Goal: Find contact information: Find contact information

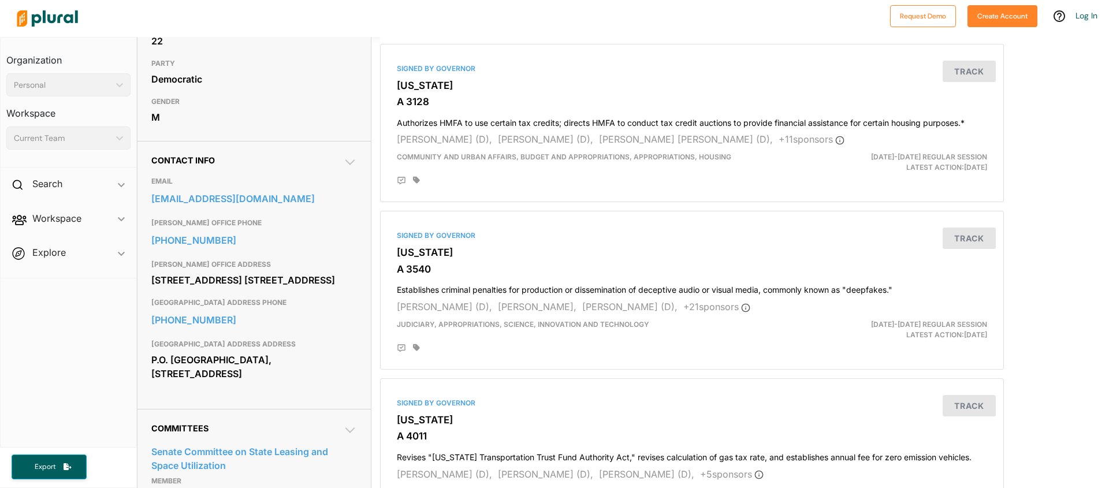
scroll to position [260, 0]
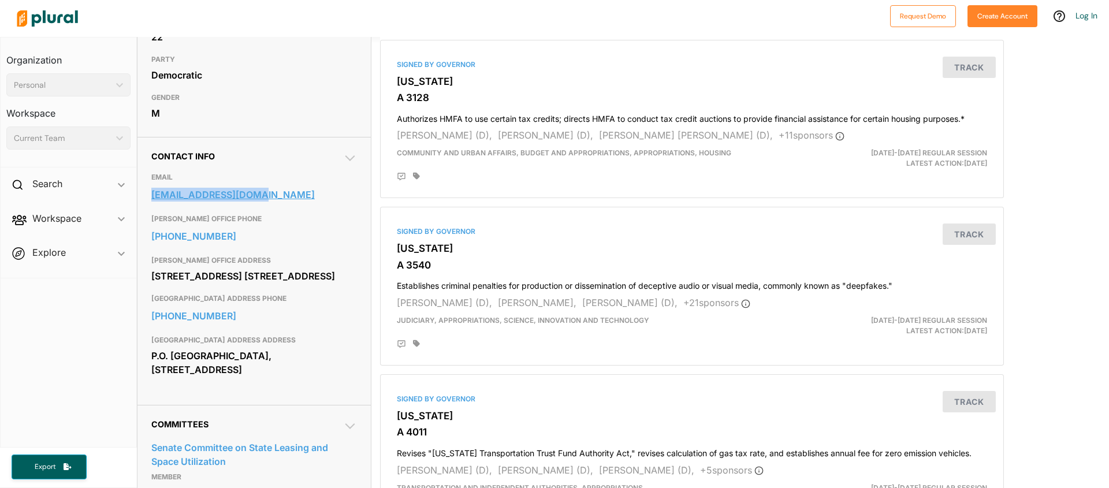
drag, startPoint x: 141, startPoint y: 195, endPoint x: 247, endPoint y: 195, distance: 105.7
click at [247, 195] on div "Contact Info EMAIL senscutari@njleg.org CLARK OFFICE PHONE 732-827-7480 CLARK O…" at bounding box center [253, 271] width 233 height 268
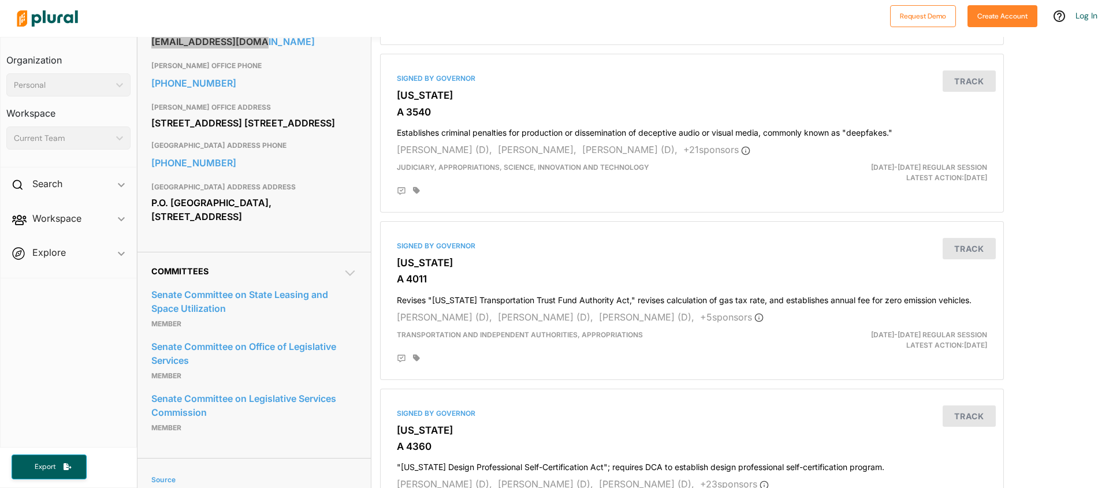
scroll to position [432, 0]
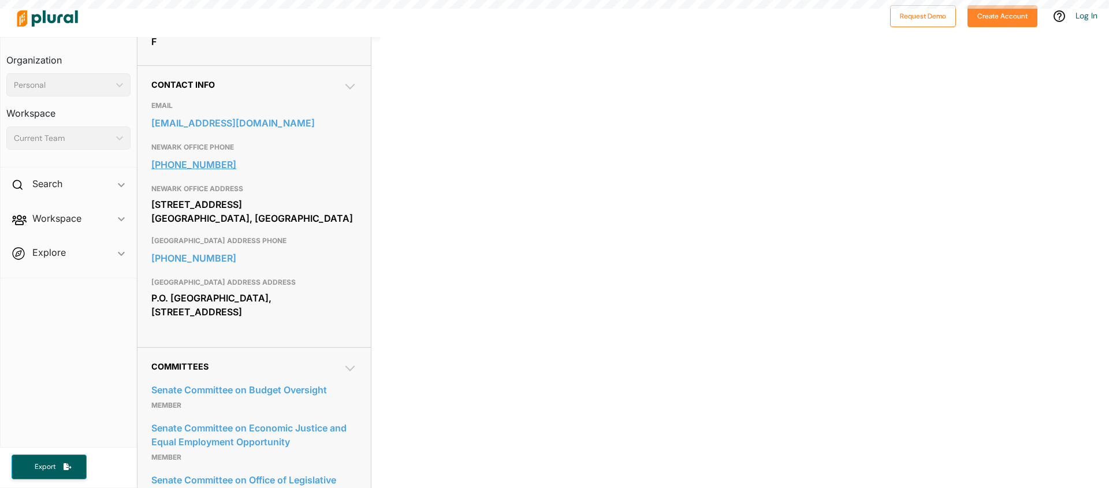
scroll to position [335, 0]
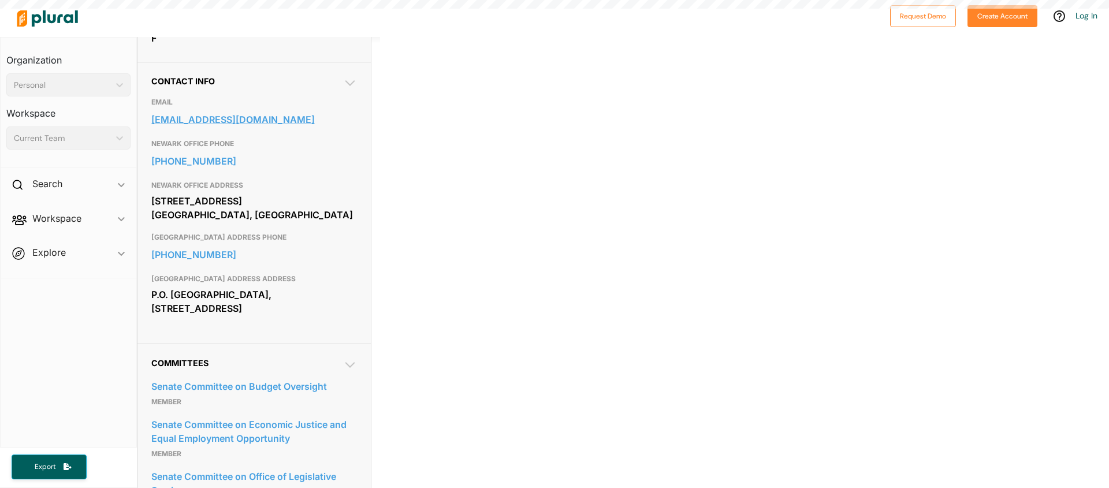
click at [241, 117] on link "senruiz@njleg.org" at bounding box center [254, 119] width 206 height 17
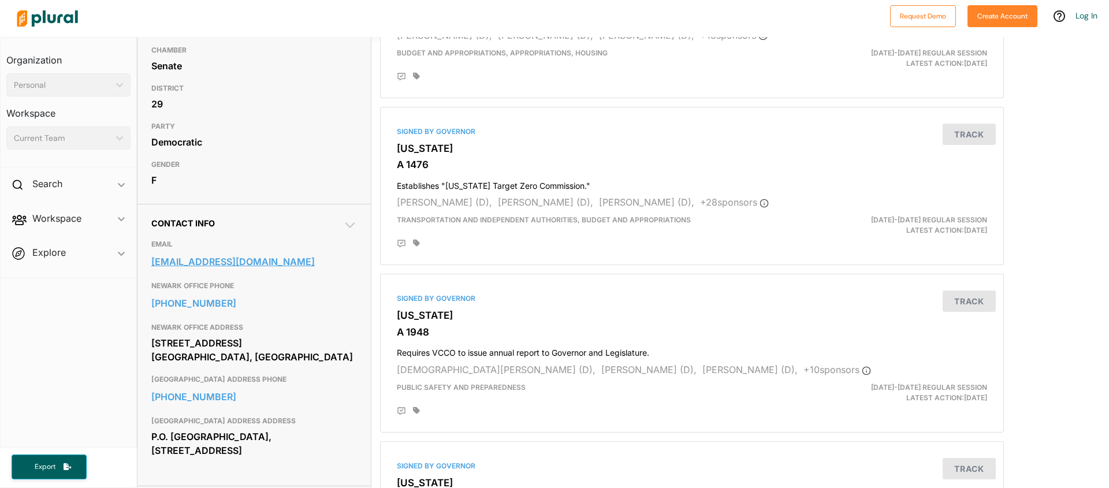
scroll to position [198, 0]
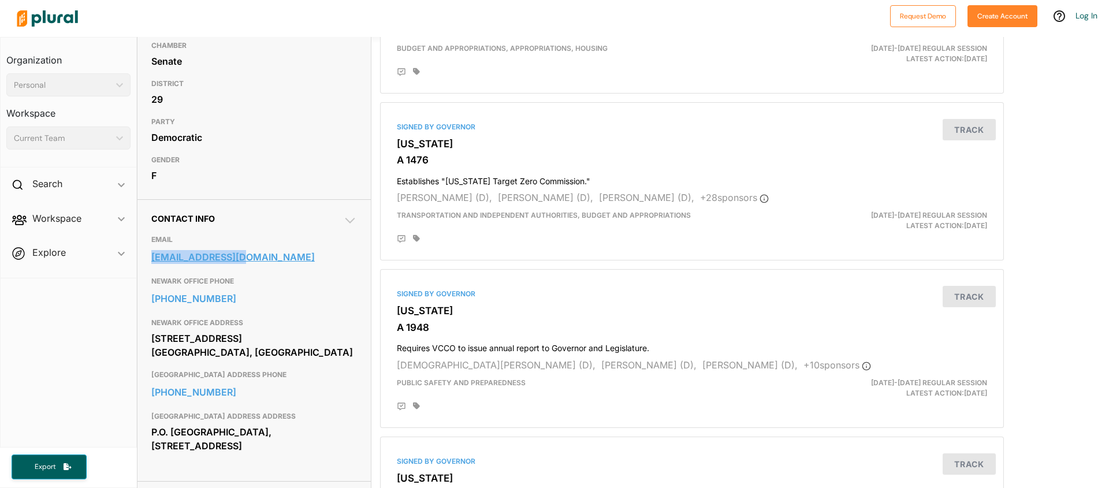
drag, startPoint x: 162, startPoint y: 257, endPoint x: 247, endPoint y: 258, distance: 84.3
click at [247, 258] on div "Contact Info EMAIL senruiz@njleg.org NEWARK OFFICE PHONE 973-484-1000 NEWARK OF…" at bounding box center [253, 340] width 233 height 282
copy link "senruiz@njleg.org"
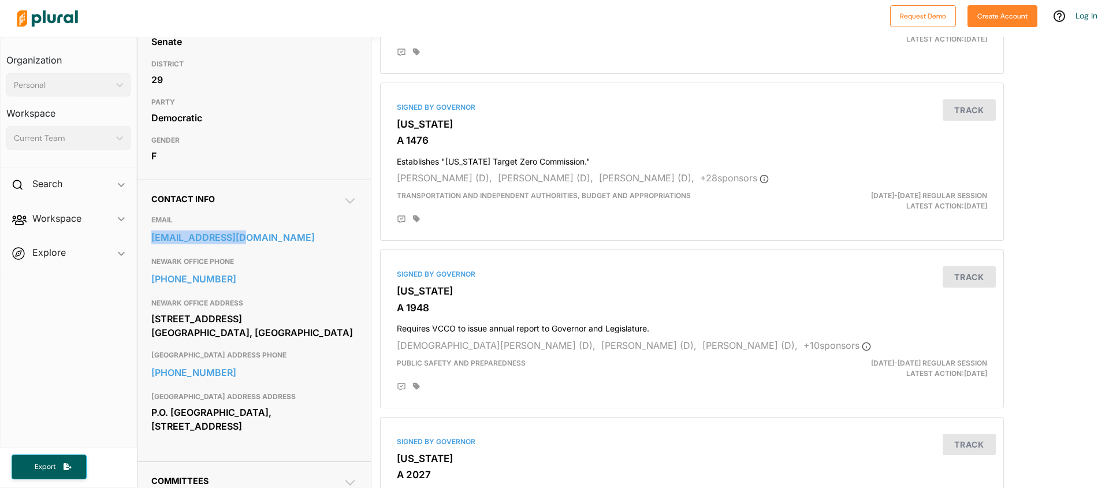
scroll to position [349, 0]
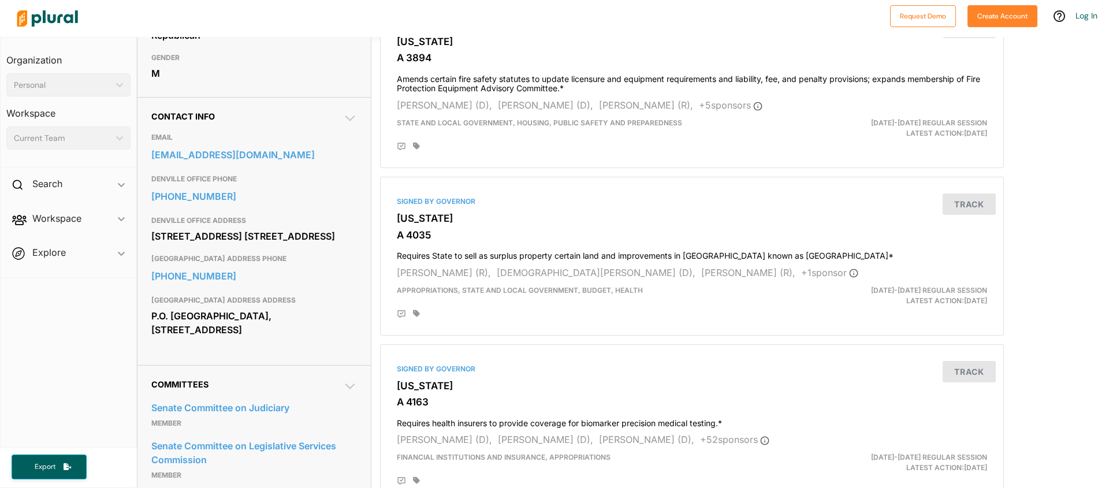
scroll to position [321, 0]
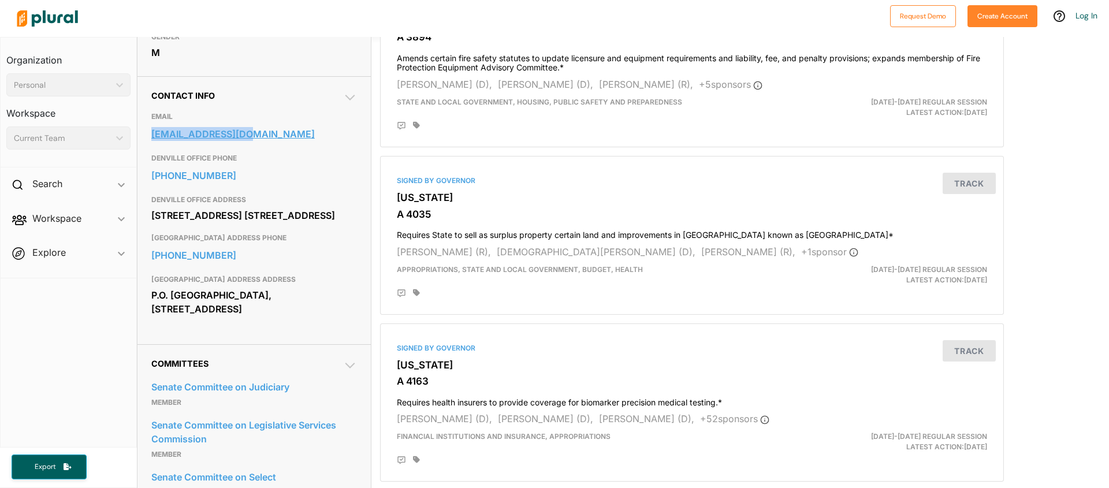
drag, startPoint x: 143, startPoint y: 137, endPoint x: 268, endPoint y: 141, distance: 125.4
click at [268, 141] on div "Contact Info EMAIL senbucco@njleg.org DENVILLE OFFICE PHONE 973-627-9700 DENVIL…" at bounding box center [253, 210] width 233 height 268
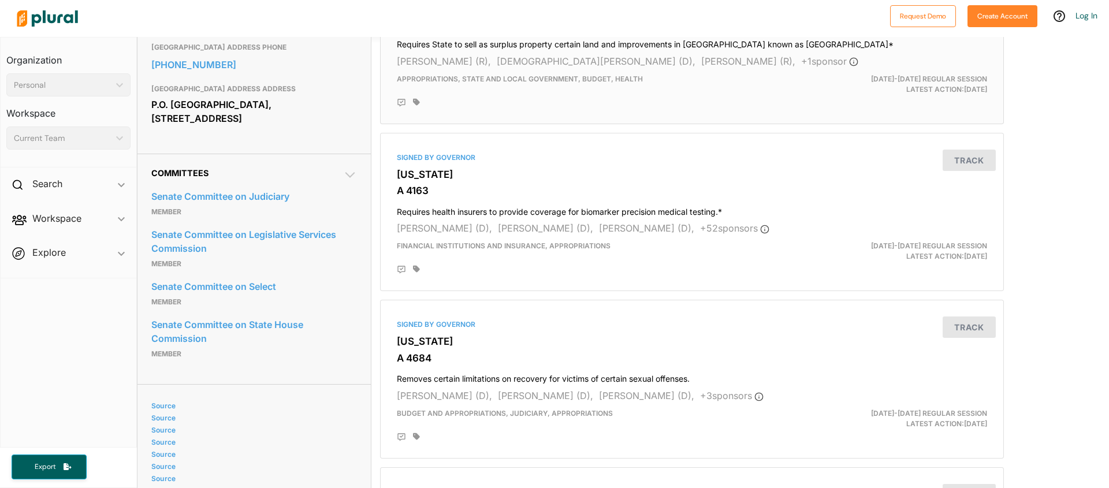
scroll to position [517, 0]
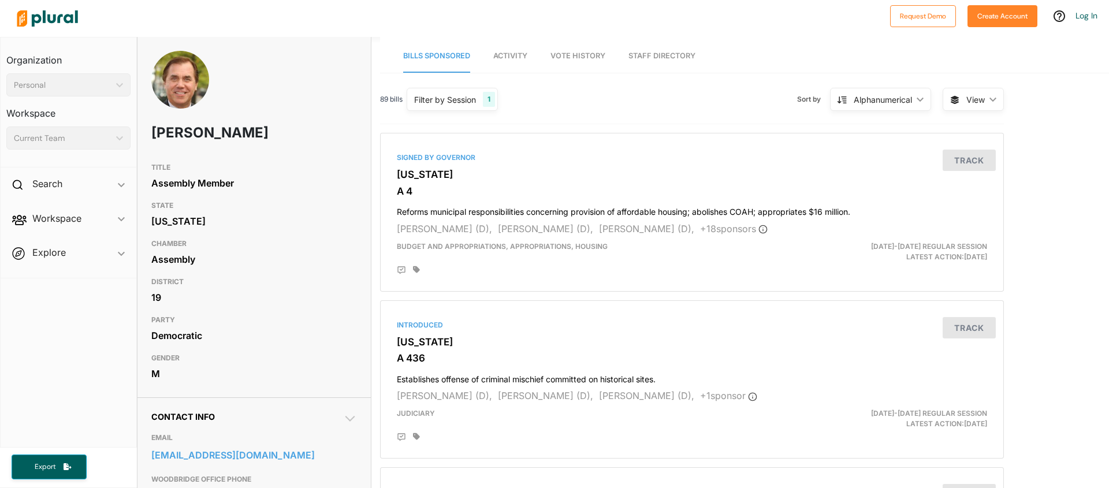
scroll to position [225, 0]
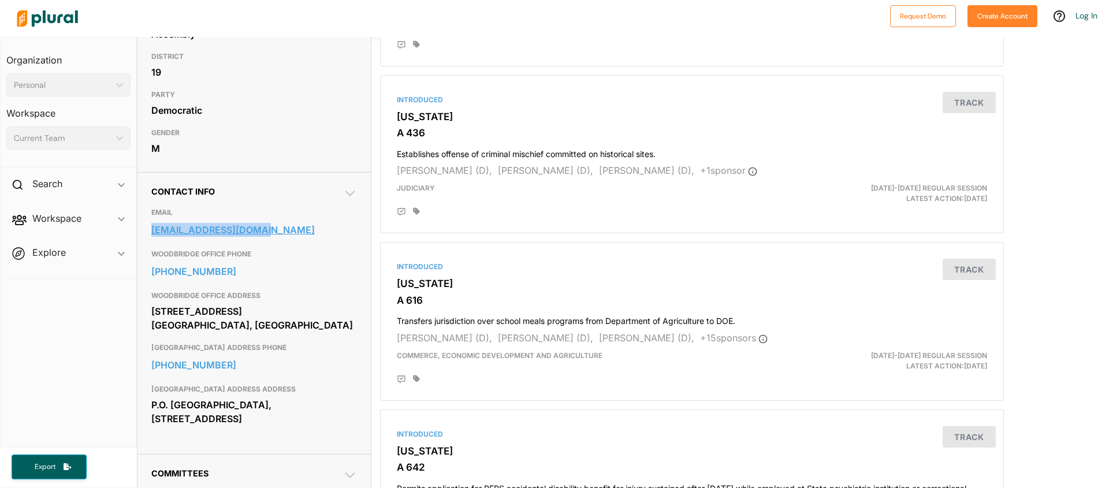
drag, startPoint x: 189, startPoint y: 231, endPoint x: 272, endPoint y: 232, distance: 82.6
click at [272, 232] on div "Contact Info EMAIL asmcoughlin@njleg.org WOODBRIDGE OFFICE PHONE 732-855-7441 W…" at bounding box center [253, 313] width 233 height 282
copy link "asmcoughlin@njleg.org"
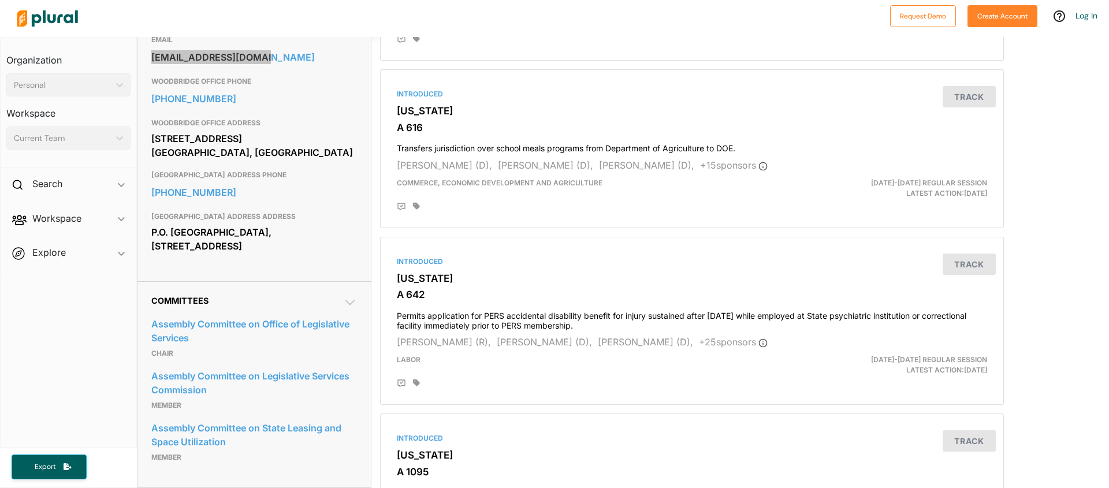
scroll to position [402, 0]
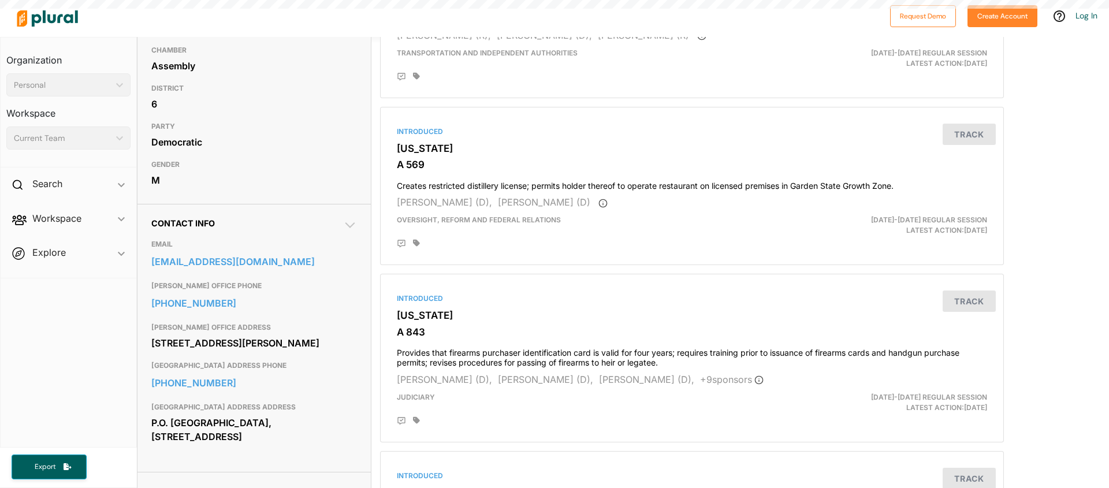
scroll to position [221, 0]
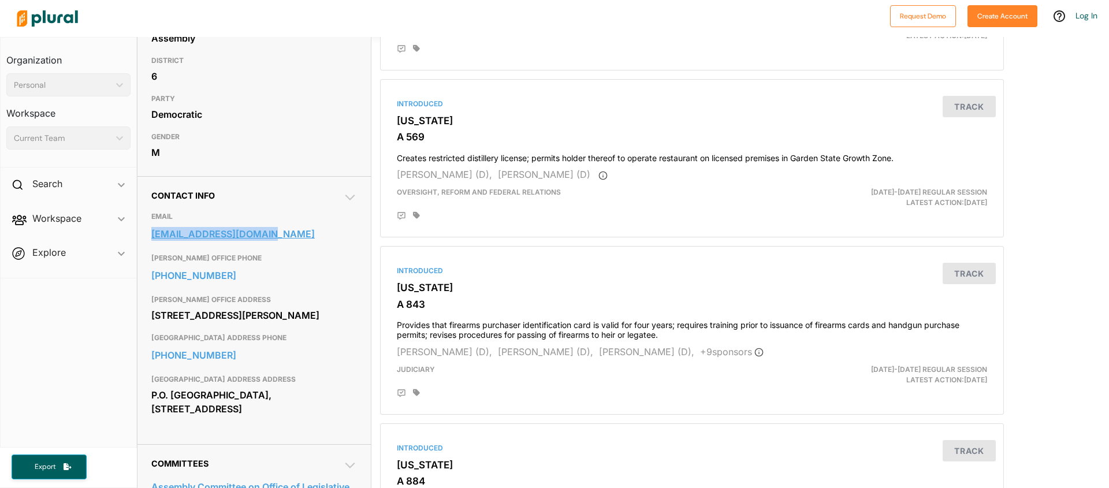
drag, startPoint x: 139, startPoint y: 236, endPoint x: 259, endPoint y: 234, distance: 120.1
click at [266, 236] on div "Contact Info EMAIL [EMAIL_ADDRESS][DOMAIN_NAME] [PERSON_NAME] OFFICE PHONE [PHO…" at bounding box center [253, 310] width 233 height 268
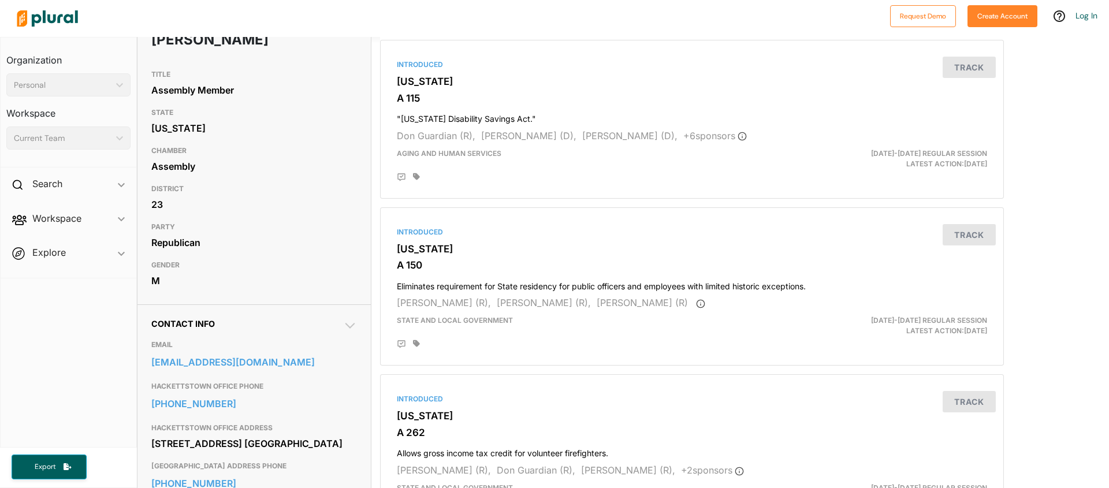
scroll to position [361, 0]
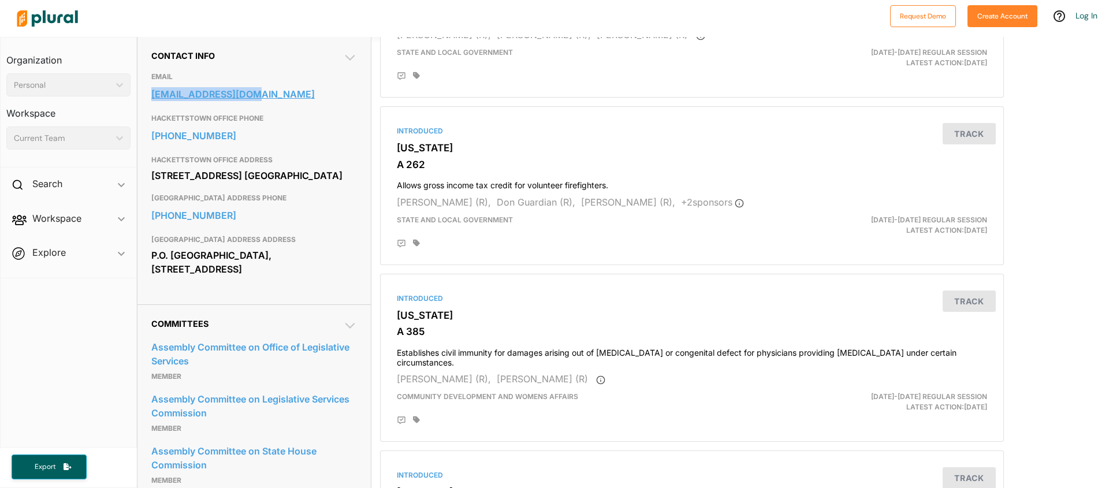
drag, startPoint x: 140, startPoint y: 94, endPoint x: 251, endPoint y: 96, distance: 110.3
click at [251, 96] on div "Contact Info EMAIL asmdimaio@njleg.org HACKETTSTOWN OFFICE PHONE 908-684-9550 H…" at bounding box center [253, 170] width 233 height 268
click at [326, 304] on div "Contact Info EMAIL asmdimaio@njleg.org HACKETTSTOWN OFFICE PHONE 908-684-9550 H…" at bounding box center [253, 170] width 233 height 268
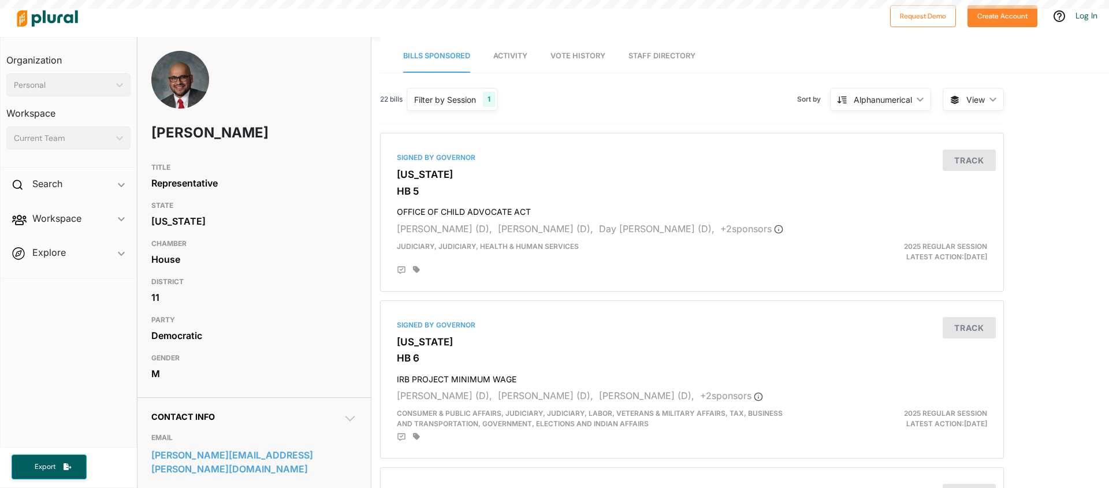
scroll to position [230, 0]
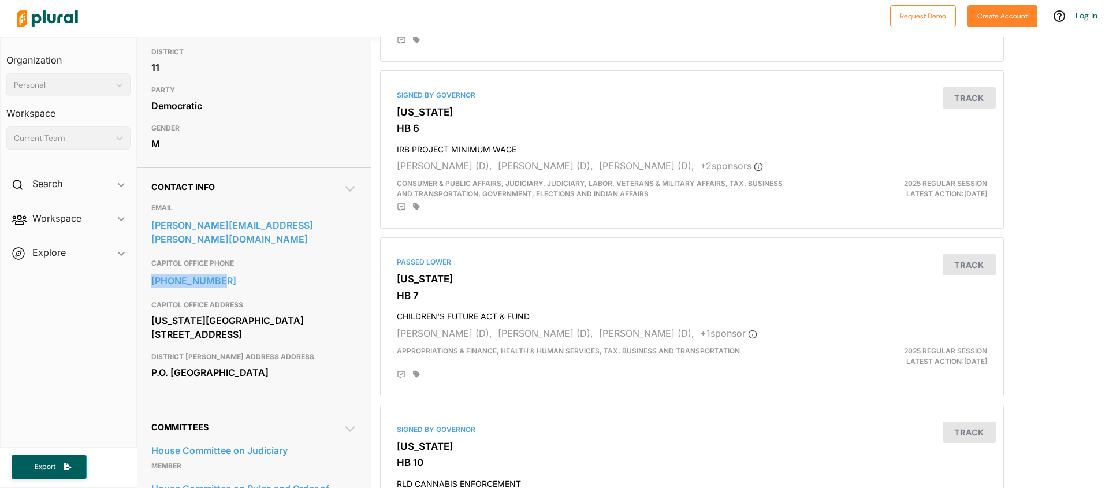
drag, startPoint x: 167, startPoint y: 266, endPoint x: 230, endPoint y: 267, distance: 62.9
click at [230, 267] on div "Contact Info EMAIL [PERSON_NAME][EMAIL_ADDRESS][PERSON_NAME][DOMAIN_NAME] CAPIT…" at bounding box center [253, 287] width 233 height 240
